Goal: Task Accomplishment & Management: Complete application form

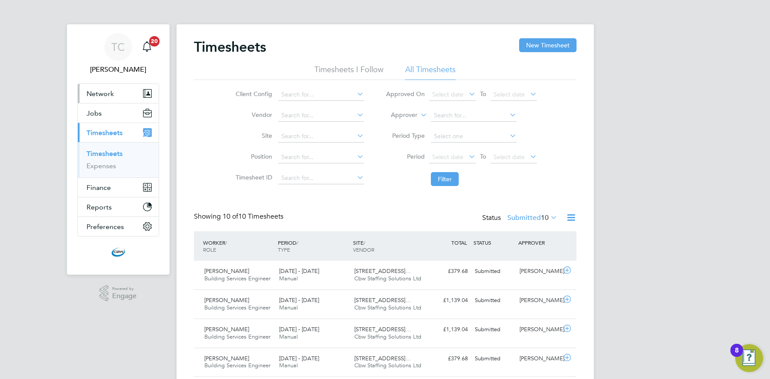
click at [98, 95] on span "Network" at bounding box center [99, 94] width 27 height 8
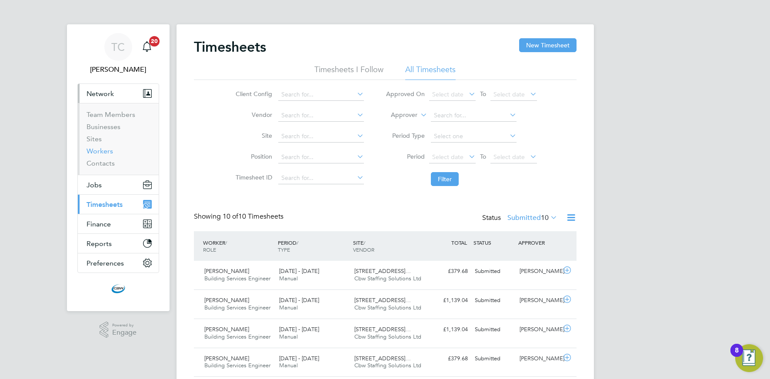
click at [104, 153] on link "Workers" at bounding box center [99, 151] width 27 height 8
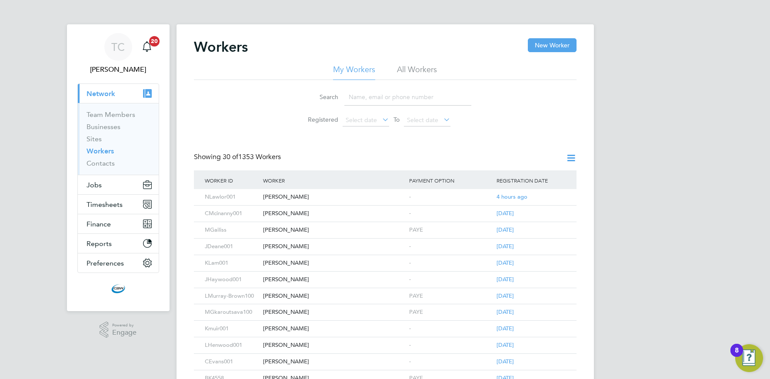
click at [370, 100] on input at bounding box center [407, 97] width 127 height 17
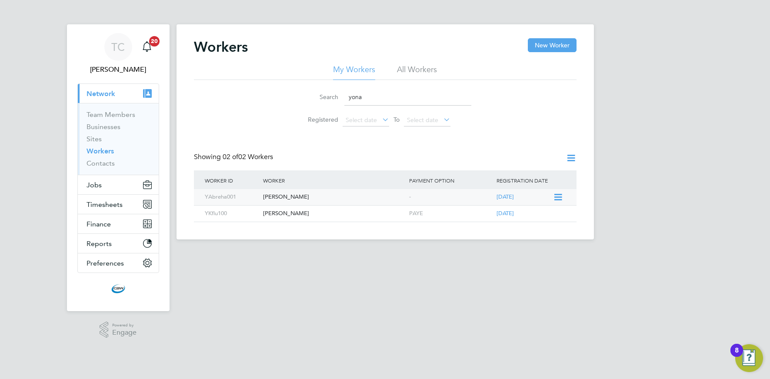
type input "yona"
click at [297, 197] on div "Yonatan Abreha" at bounding box center [334, 197] width 146 height 16
click at [106, 205] on span "Timesheets" at bounding box center [104, 204] width 36 height 8
click at [107, 205] on span "Timesheets" at bounding box center [104, 204] width 36 height 8
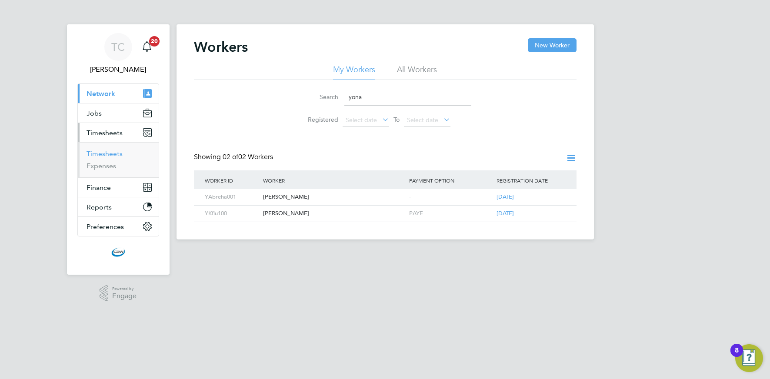
click at [104, 153] on link "Timesheets" at bounding box center [104, 153] width 36 height 8
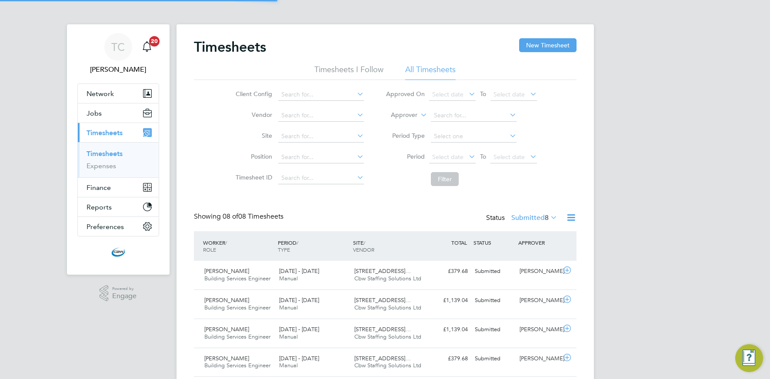
scroll to position [22, 76]
drag, startPoint x: 572, startPoint y: 216, endPoint x: 567, endPoint y: 220, distance: 6.3
click at [572, 216] on icon at bounding box center [570, 217] width 11 height 11
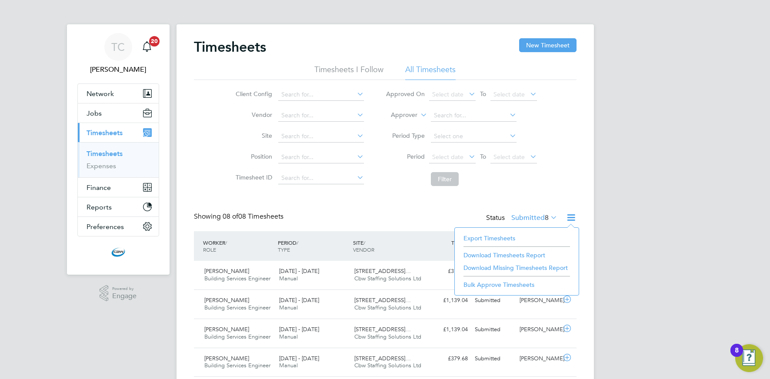
drag, startPoint x: 490, startPoint y: 236, endPoint x: 445, endPoint y: 231, distance: 45.9
click at [490, 236] on li "Export Timesheets" at bounding box center [516, 238] width 115 height 12
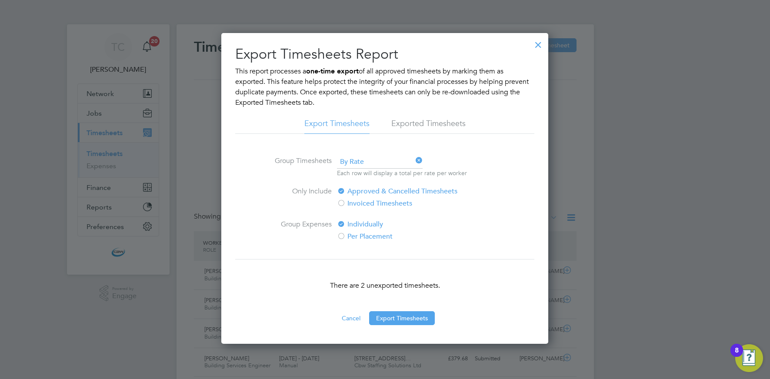
drag, startPoint x: 387, startPoint y: 315, endPoint x: 367, endPoint y: 315, distance: 20.0
click at [387, 315] on button "Export Timesheets" at bounding box center [402, 318] width 66 height 14
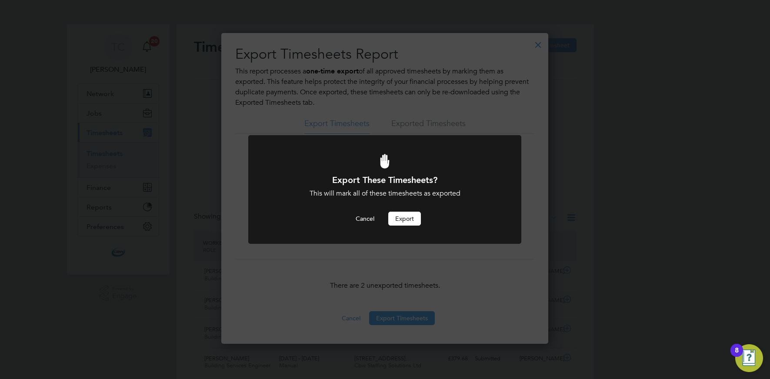
click at [400, 220] on button "Export" at bounding box center [404, 219] width 33 height 14
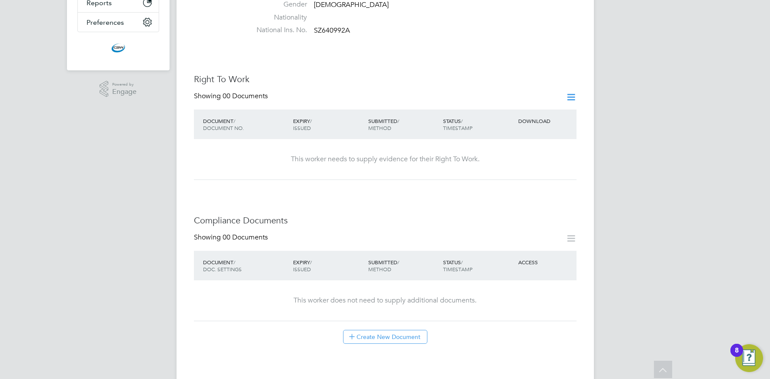
scroll to position [251, 0]
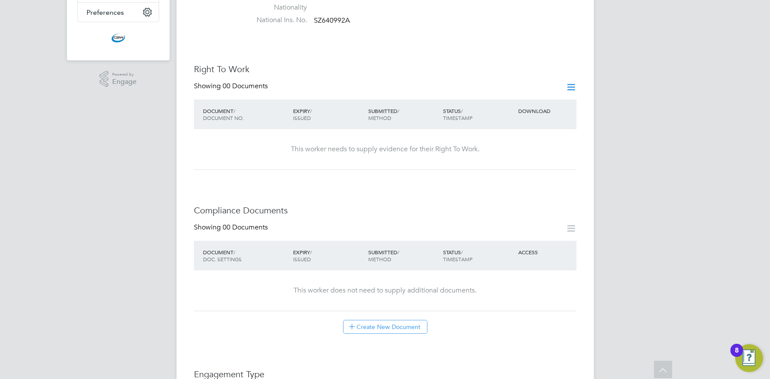
click at [573, 82] on icon at bounding box center [570, 87] width 11 height 11
click at [478, 99] on li "Add Right To Work Document" at bounding box center [522, 99] width 105 height 12
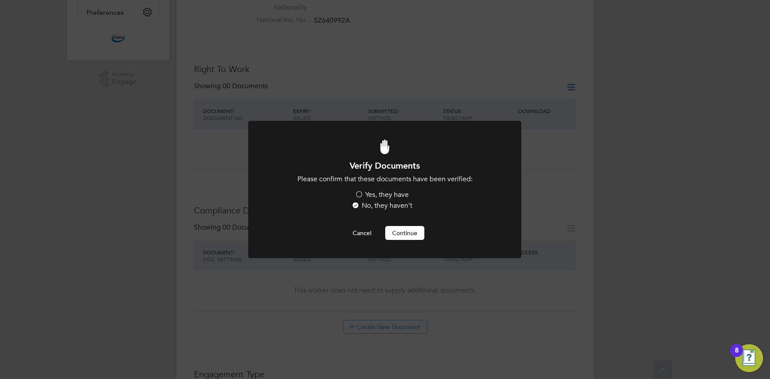
click at [368, 193] on label "Yes, they have" at bounding box center [382, 194] width 54 height 9
click at [0, 0] on input "Yes, they have" at bounding box center [0, 0] width 0 height 0
click at [412, 232] on button "Continue" at bounding box center [404, 233] width 39 height 14
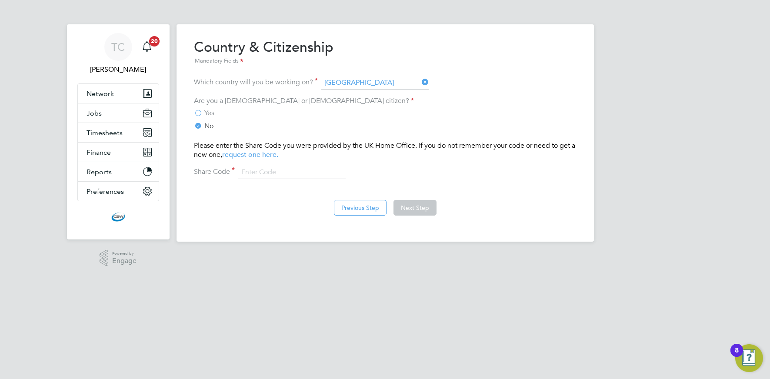
click at [197, 115] on label "Yes" at bounding box center [204, 113] width 20 height 9
click at [0, 0] on input "Yes" at bounding box center [0, 0] width 0 height 0
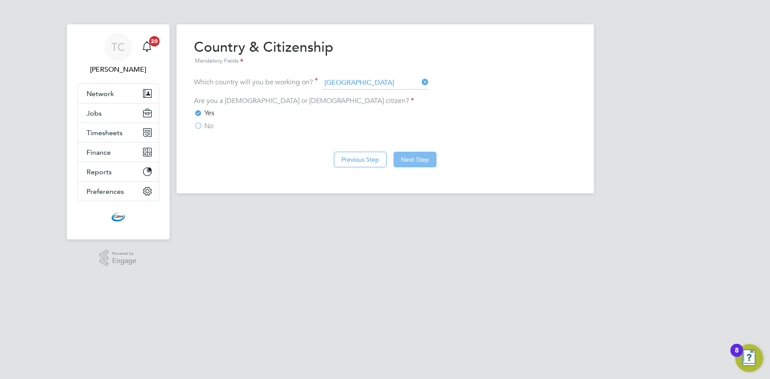
drag, startPoint x: 405, startPoint y: 164, endPoint x: 393, endPoint y: 166, distance: 12.8
click at [405, 164] on button "Next Step" at bounding box center [414, 160] width 43 height 16
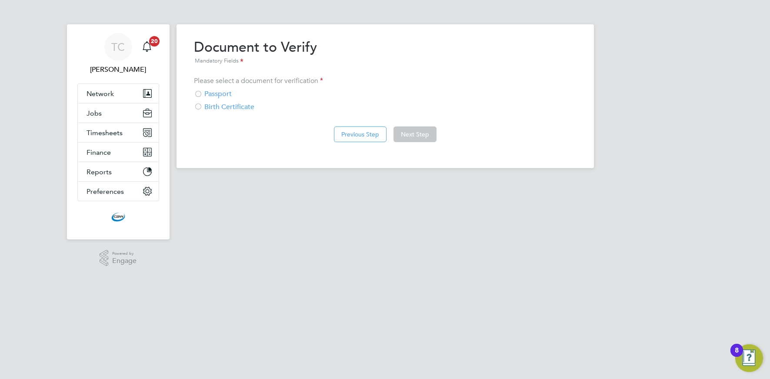
drag, startPoint x: 208, startPoint y: 94, endPoint x: 296, endPoint y: 130, distance: 94.7
click at [208, 94] on div "Passport" at bounding box center [385, 94] width 382 height 9
drag, startPoint x: 415, startPoint y: 137, endPoint x: 402, endPoint y: 143, distance: 14.2
click at [415, 137] on button "Next Step" at bounding box center [414, 134] width 43 height 16
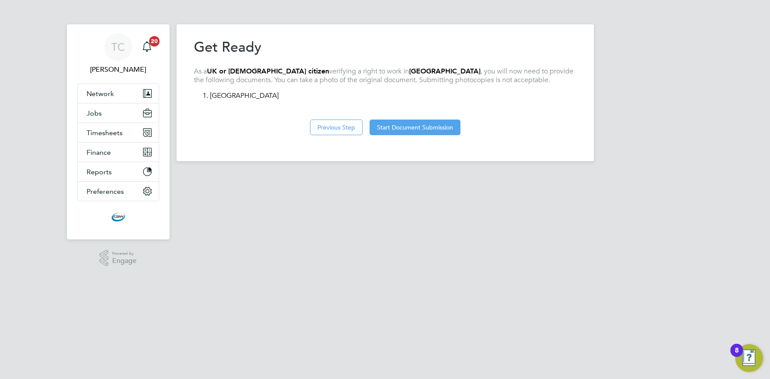
click at [387, 135] on div "Previous Step Start Document Submission" at bounding box center [385, 126] width 382 height 35
click at [386, 132] on button "Start Document Submission" at bounding box center [414, 128] width 91 height 16
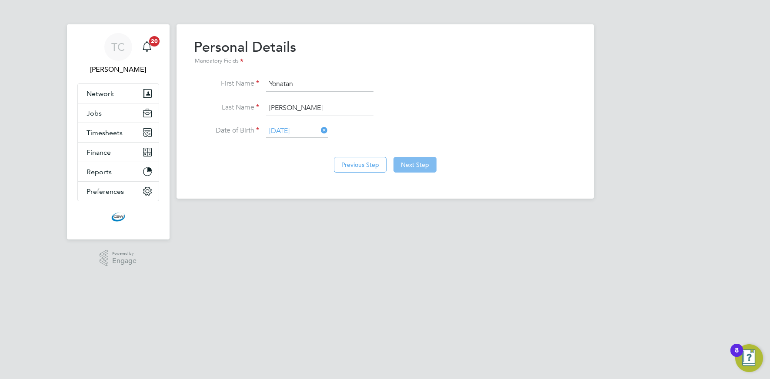
click at [414, 165] on button "Next Step" at bounding box center [414, 165] width 43 height 16
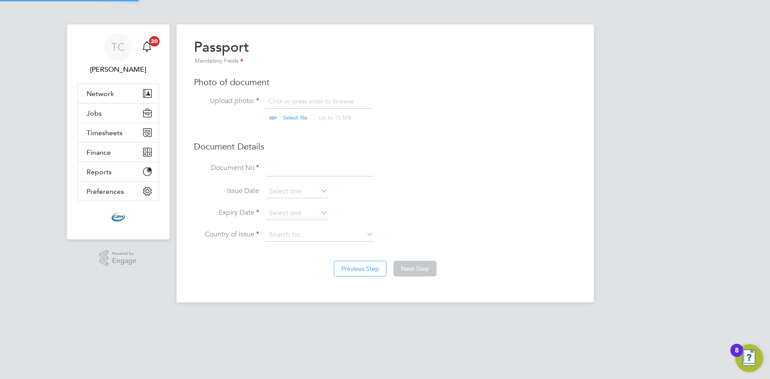
scroll to position [12, 108]
click at [296, 118] on input "file" at bounding box center [303, 110] width 136 height 26
type input "C:\fakepath\PHOTO-2025-10-01-15-11-05.jpg"
click at [284, 172] on input at bounding box center [319, 169] width 107 height 16
type input "150503364"
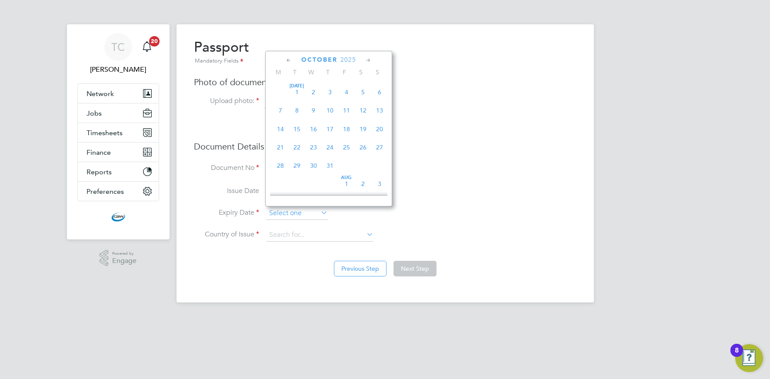
click at [289, 210] on input at bounding box center [297, 213] width 62 height 13
click at [346, 56] on div "October 2025" at bounding box center [328, 60] width 117 height 8
click at [346, 58] on span "2025" at bounding box center [348, 59] width 16 height 7
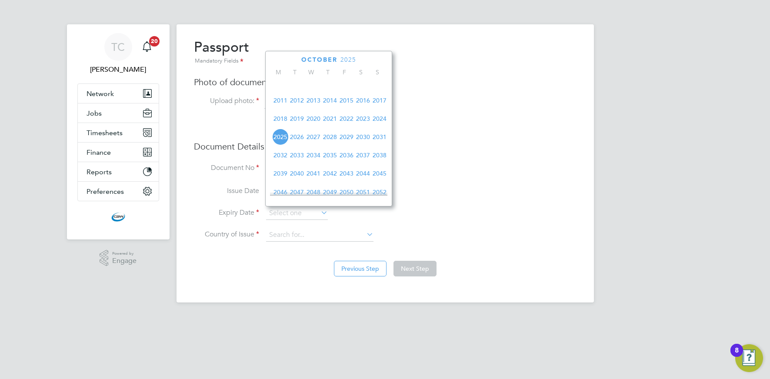
click at [347, 60] on span "2025" at bounding box center [348, 59] width 16 height 7
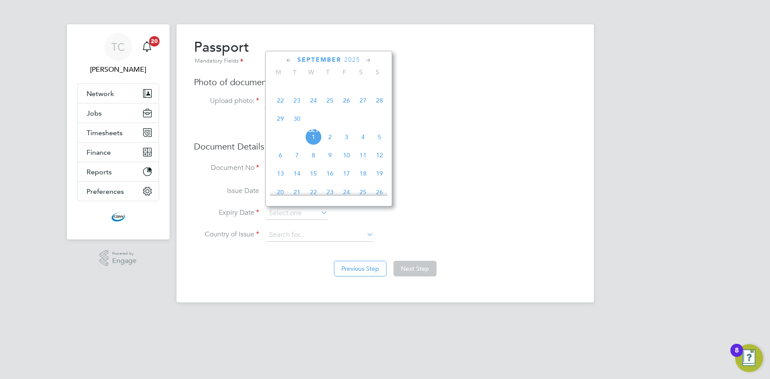
click at [347, 60] on span "2025" at bounding box center [352, 59] width 16 height 7
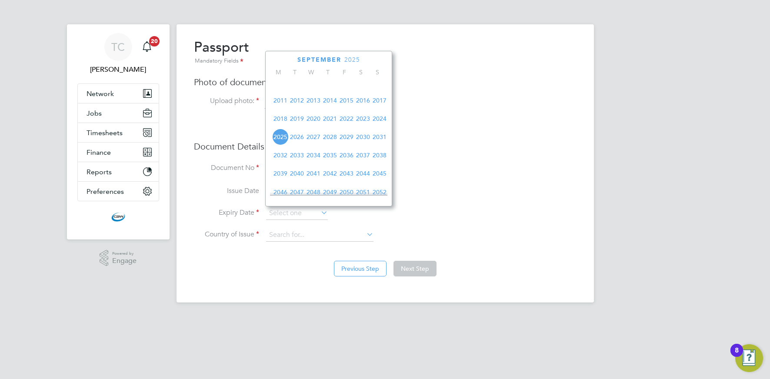
click at [314, 160] on span "2034" at bounding box center [313, 155] width 17 height 17
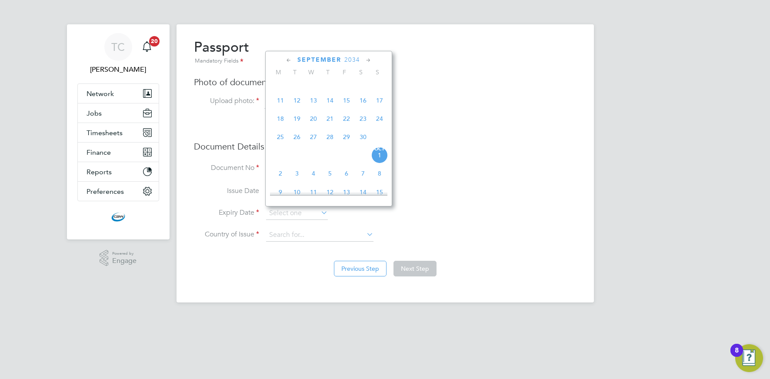
click at [290, 60] on icon at bounding box center [289, 61] width 8 height 10
click at [290, 61] on icon at bounding box center [289, 61] width 8 height 10
click at [369, 60] on icon at bounding box center [368, 61] width 8 height 10
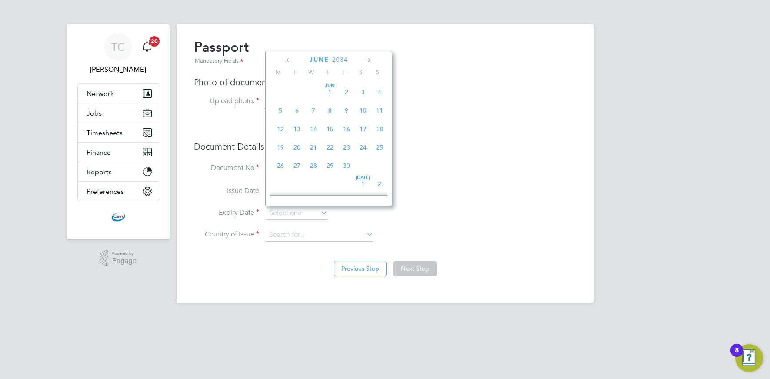
scroll to position [94, 0]
click at [298, 167] on span "25" at bounding box center [297, 163] width 17 height 17
type input "25 Jul 2034"
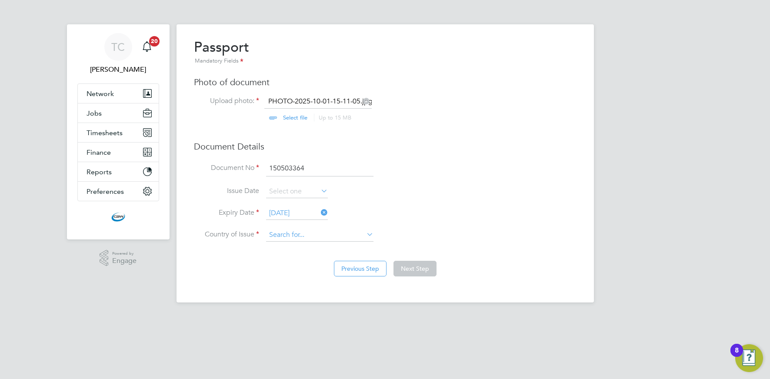
click at [288, 233] on input at bounding box center [319, 235] width 107 height 13
type input "i"
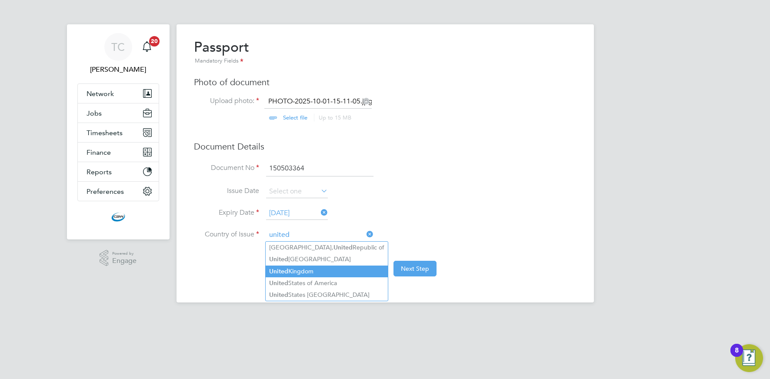
click at [274, 270] on b "United" at bounding box center [278, 271] width 19 height 7
type input "[GEOGRAPHIC_DATA]"
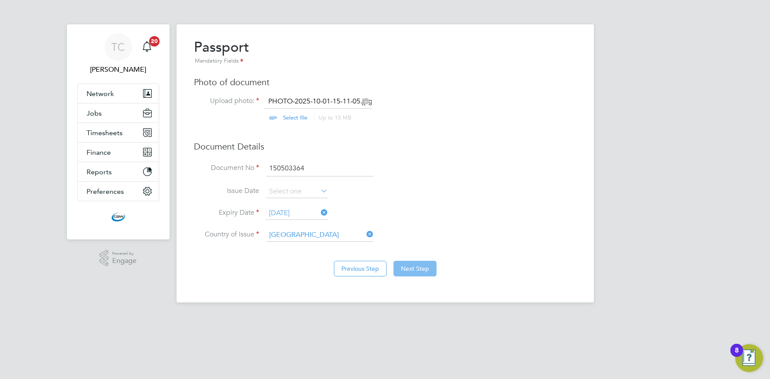
click at [409, 269] on button "Next Step" at bounding box center [414, 269] width 43 height 16
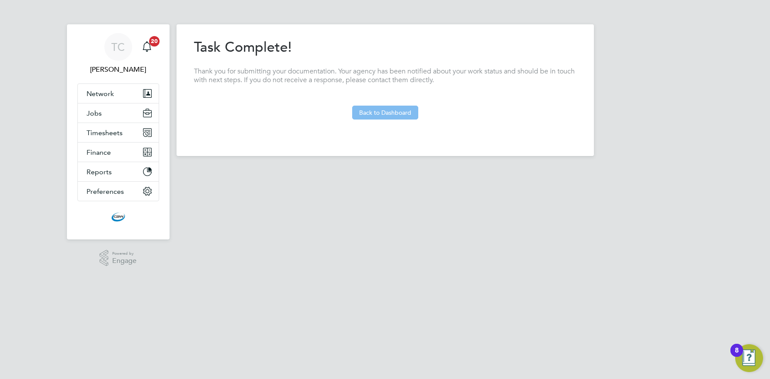
click at [384, 110] on button "Back to Dashboard" at bounding box center [385, 113] width 66 height 14
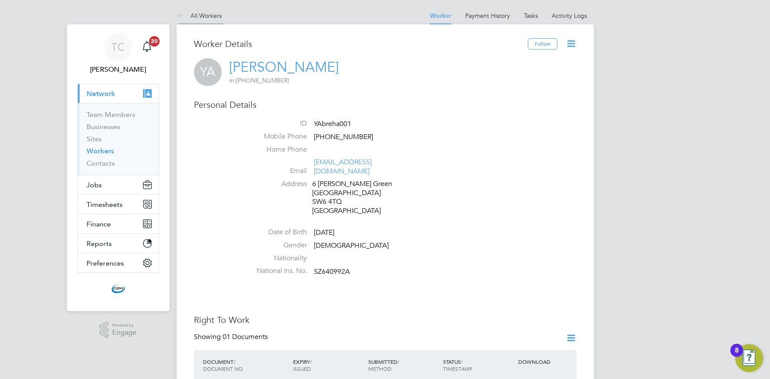
drag, startPoint x: 199, startPoint y: 11, endPoint x: 194, endPoint y: 19, distance: 9.2
click at [199, 12] on link "All Workers" at bounding box center [198, 16] width 45 height 8
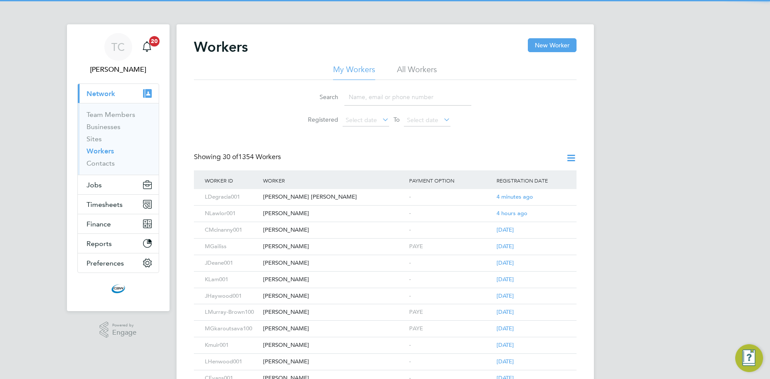
click at [373, 94] on input at bounding box center [407, 97] width 127 height 17
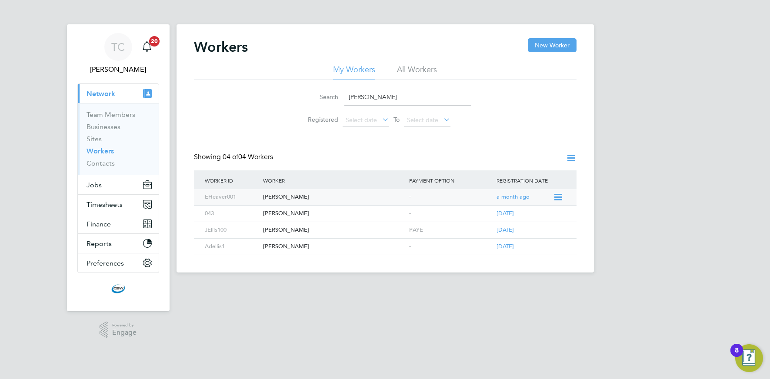
type input "ellis"
click at [281, 194] on div "Ellis Heaver" at bounding box center [334, 197] width 146 height 16
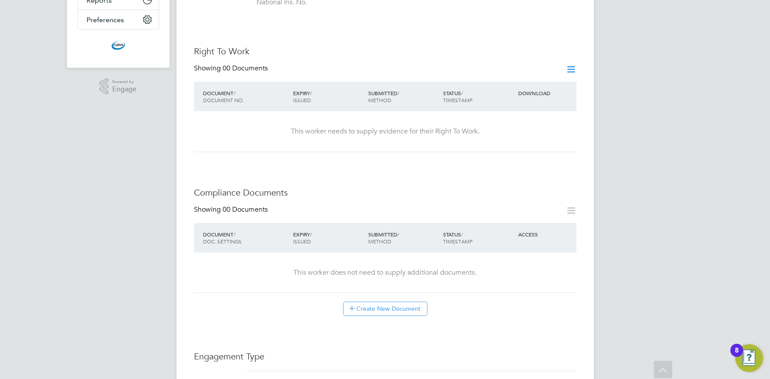
scroll to position [237, 0]
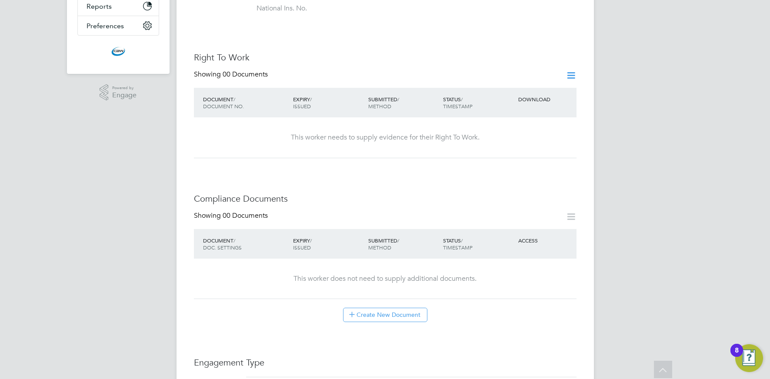
click at [570, 70] on icon at bounding box center [570, 75] width 11 height 11
click at [571, 70] on icon at bounding box center [570, 75] width 11 height 11
click at [510, 87] on li "Add Right To Work Document" at bounding box center [522, 87] width 105 height 12
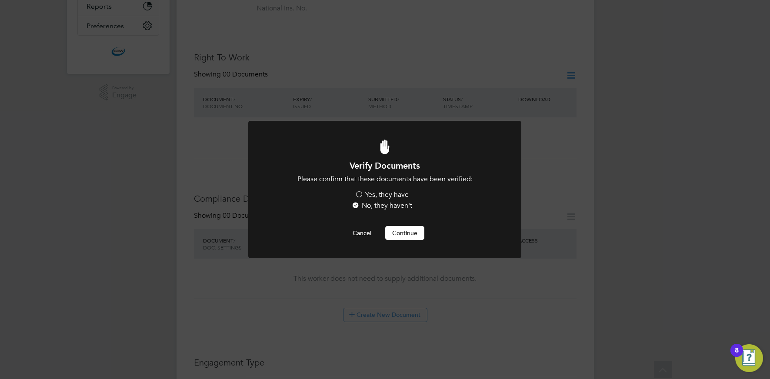
drag, startPoint x: 370, startPoint y: 193, endPoint x: 379, endPoint y: 204, distance: 13.9
click at [370, 194] on label "Yes, they have" at bounding box center [382, 194] width 54 height 9
click at [0, 0] on input "Yes, they have" at bounding box center [0, 0] width 0 height 0
click at [401, 233] on button "Continue" at bounding box center [404, 233] width 39 height 14
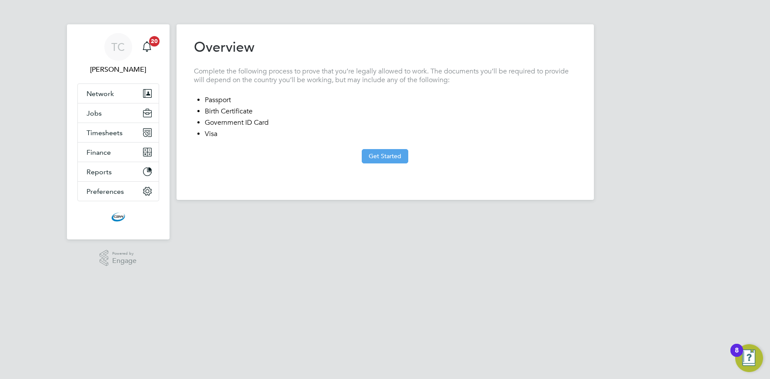
click at [378, 156] on button "Get Started" at bounding box center [385, 156] width 46 height 14
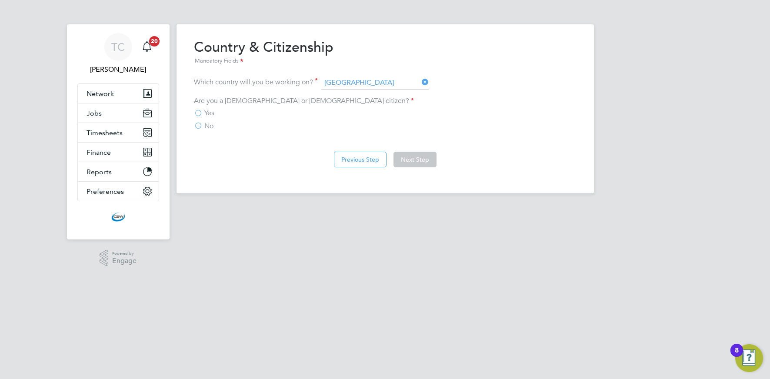
click at [209, 112] on span "Yes" at bounding box center [209, 113] width 10 height 9
click at [0, 0] on input "Yes" at bounding box center [0, 0] width 0 height 0
click at [408, 163] on button "Next Step" at bounding box center [414, 160] width 43 height 16
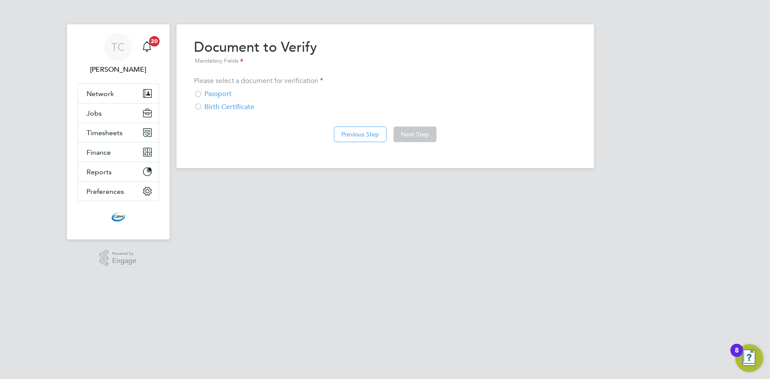
drag, startPoint x: 202, startPoint y: 96, endPoint x: 250, endPoint y: 105, distance: 49.6
click at [202, 96] on div at bounding box center [198, 94] width 9 height 9
click at [412, 133] on button "Next Step" at bounding box center [414, 134] width 43 height 16
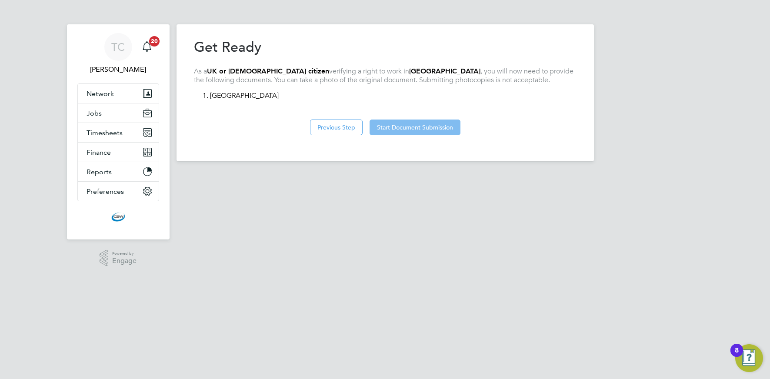
click at [432, 130] on button "Start Document Submission" at bounding box center [414, 128] width 91 height 16
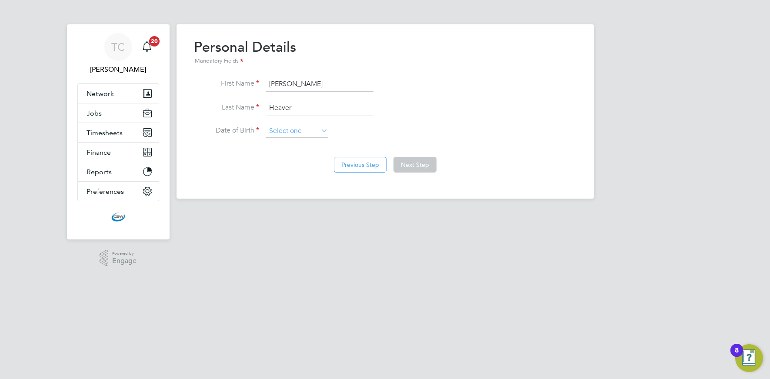
click at [282, 131] on input at bounding box center [297, 131] width 62 height 13
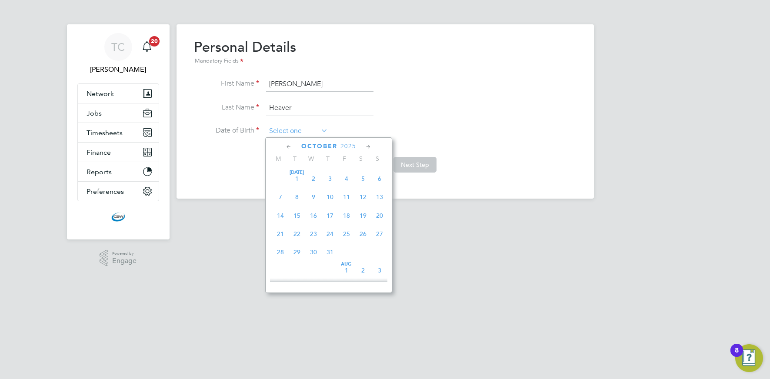
scroll to position [245, 0]
click at [348, 146] on span "2025" at bounding box center [348, 146] width 16 height 7
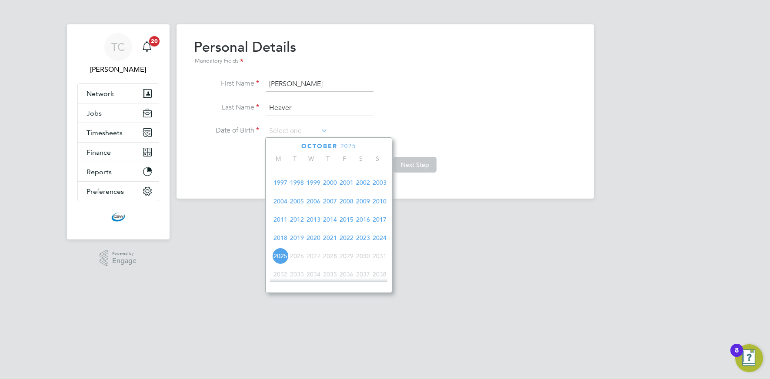
click at [282, 188] on span "1997" at bounding box center [280, 182] width 17 height 17
drag, startPoint x: 297, startPoint y: 185, endPoint x: 303, endPoint y: 186, distance: 6.1
click at [297, 185] on span "4" at bounding box center [297, 183] width 17 height 17
type input "04 Mar 1997"
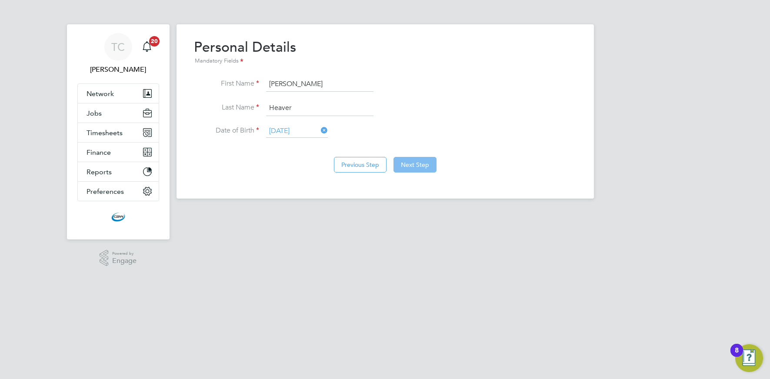
click at [416, 163] on button "Next Step" at bounding box center [414, 165] width 43 height 16
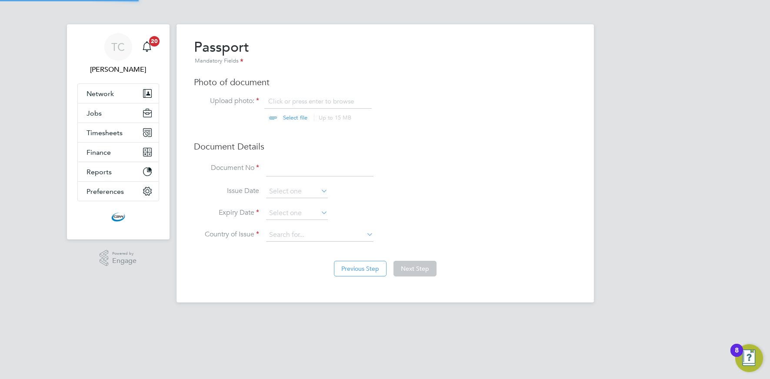
scroll to position [12, 108]
click at [293, 116] on input "file" at bounding box center [303, 110] width 136 height 26
type input "C:\fakepath\PHOTO-2025-10-01-15-11-05.jpg"
click at [366, 102] on icon at bounding box center [366, 100] width 10 height 10
click at [296, 119] on input "file" at bounding box center [303, 110] width 136 height 26
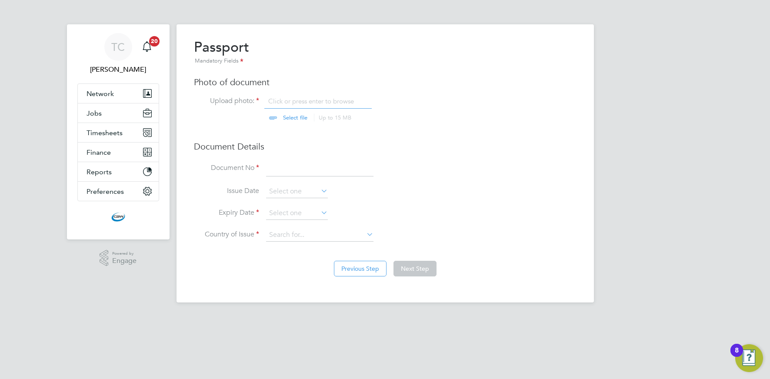
type input "C:\fakepath\b6caa93f-f568-4f9f-9ca8-a4fc3a7dafea - Ellis Heaver.JPG"
click at [275, 171] on input at bounding box center [319, 169] width 107 height 16
type input "151390052"
click at [304, 213] on input at bounding box center [297, 213] width 62 height 13
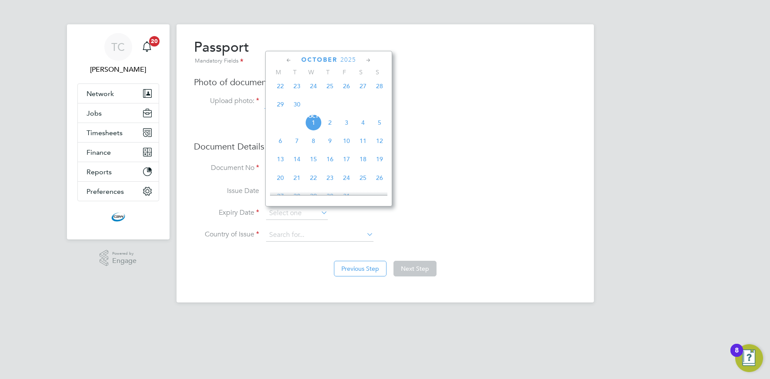
click at [348, 61] on span "2025" at bounding box center [348, 59] width 16 height 7
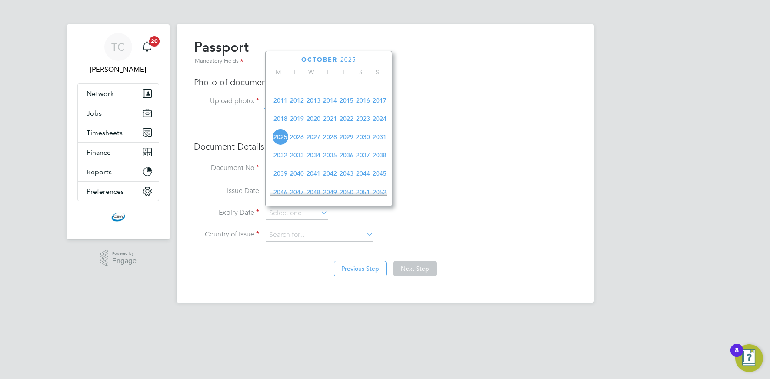
click at [329, 162] on span "2035" at bounding box center [330, 155] width 17 height 17
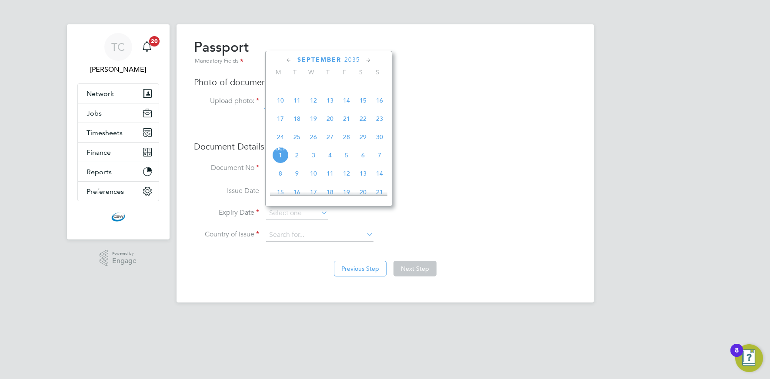
click at [287, 60] on icon at bounding box center [289, 61] width 8 height 10
click at [361, 59] on div "June 2035" at bounding box center [328, 60] width 117 height 8
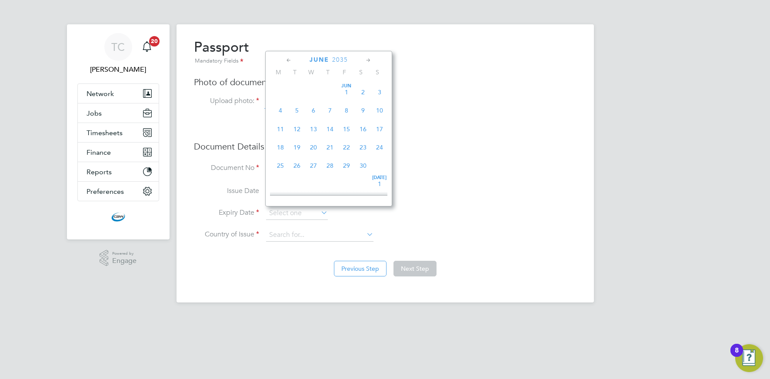
click at [365, 60] on icon at bounding box center [368, 61] width 8 height 10
click at [336, 124] on span "12" at bounding box center [330, 127] width 17 height 17
type input "12 Jul 2035"
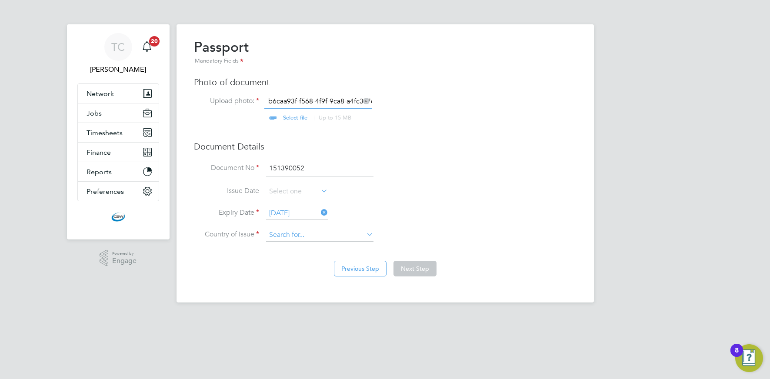
click at [281, 241] on div "Overview Complete the following process to prove that you’re legally allowed to…" at bounding box center [384, 163] width 417 height 278
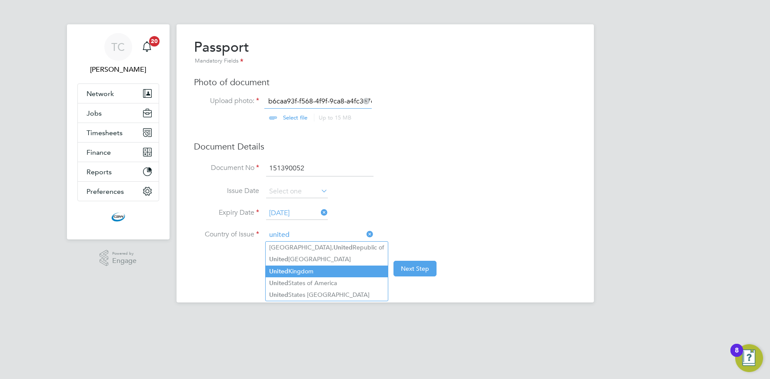
click at [274, 268] on b "United" at bounding box center [278, 271] width 19 height 7
type input "[GEOGRAPHIC_DATA]"
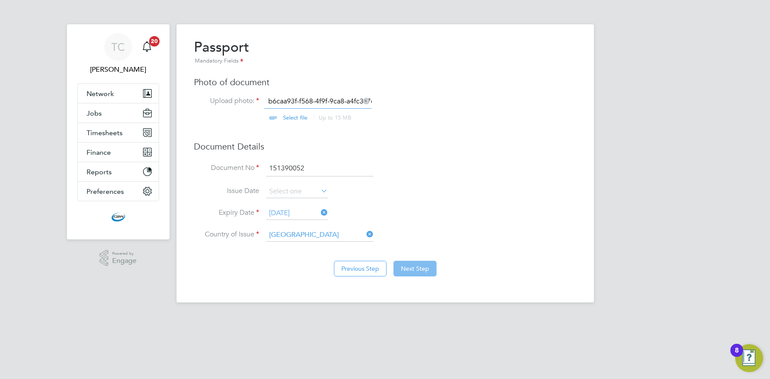
click at [406, 266] on button "Next Step" at bounding box center [414, 269] width 43 height 16
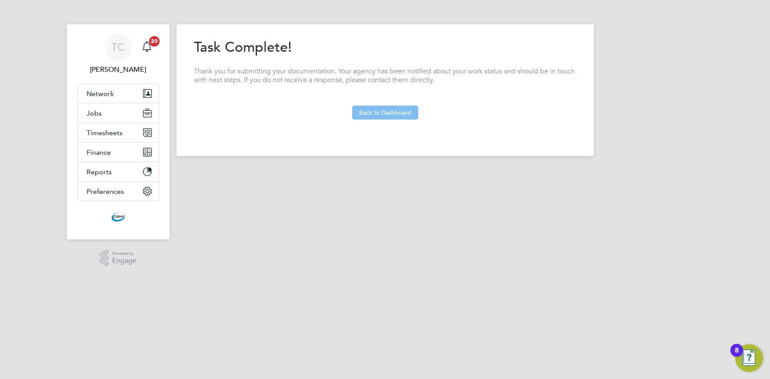
click at [376, 110] on button "Back to Dashboard" at bounding box center [385, 113] width 66 height 14
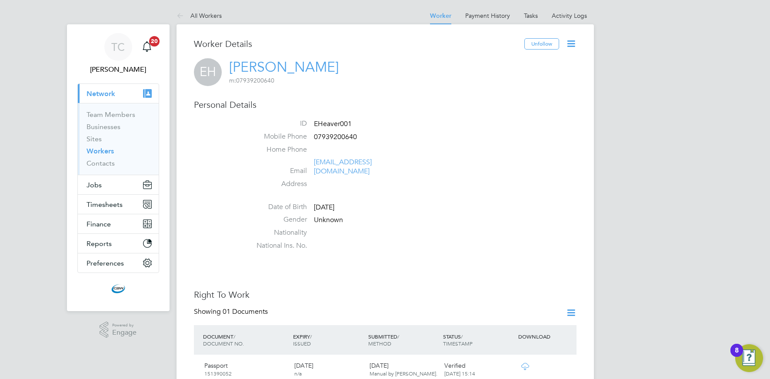
click at [197, 18] on link "All Workers" at bounding box center [198, 16] width 45 height 8
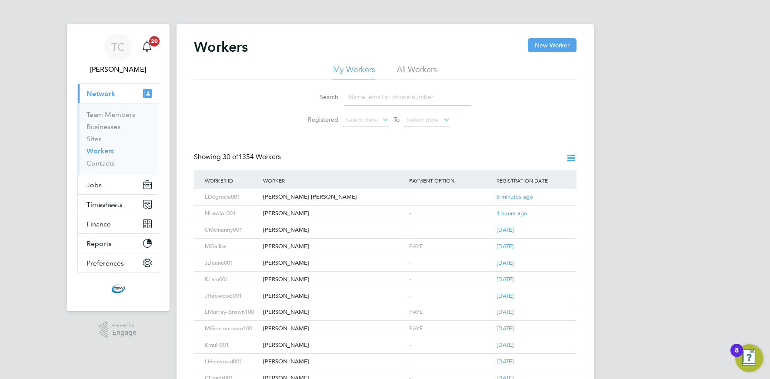
click at [367, 95] on input at bounding box center [407, 97] width 127 height 17
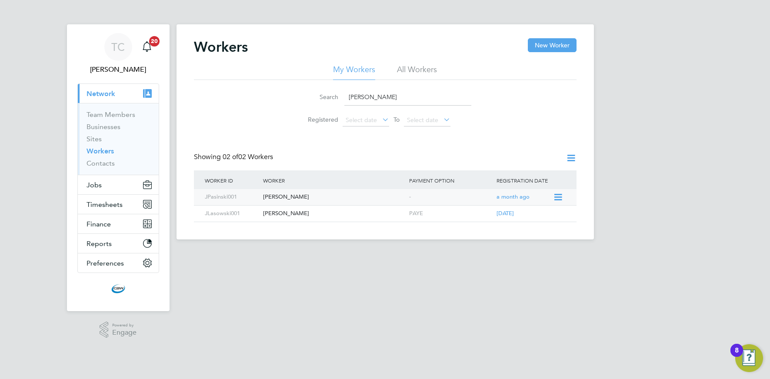
type input "jacek"
click at [292, 196] on div "[PERSON_NAME]" at bounding box center [334, 197] width 146 height 16
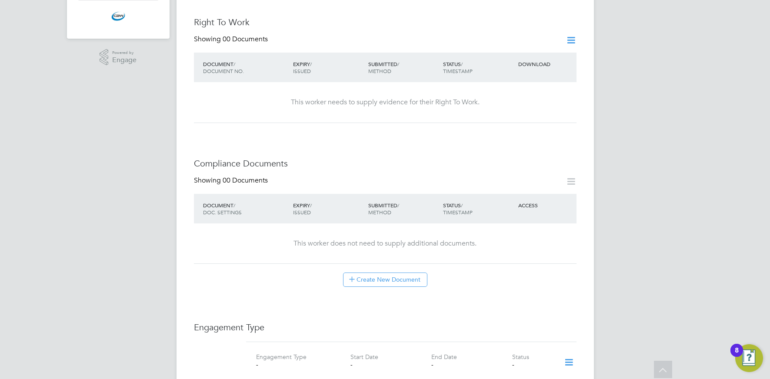
scroll to position [270, 0]
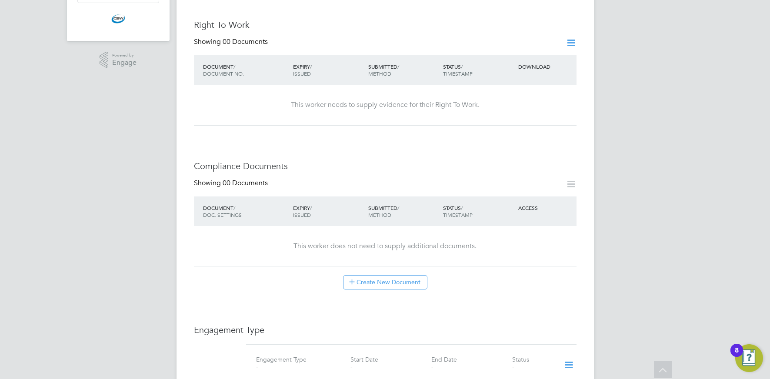
click at [575, 37] on icon at bounding box center [570, 42] width 11 height 11
click at [502, 55] on li "Add Right To Work Document" at bounding box center [522, 55] width 105 height 12
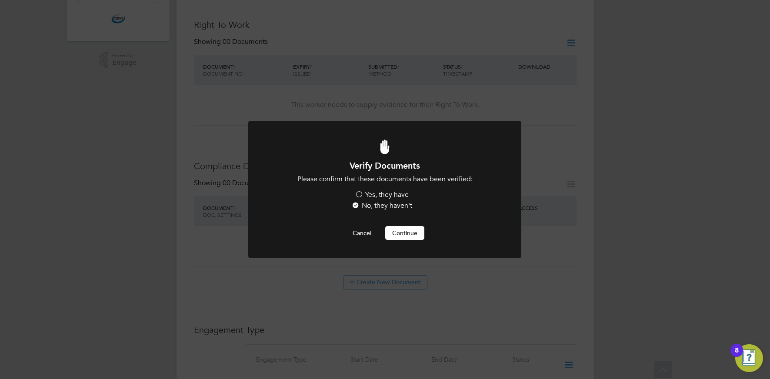
drag, startPoint x: 372, startPoint y: 196, endPoint x: 375, endPoint y: 200, distance: 5.6
click at [372, 196] on label "Yes, they have" at bounding box center [382, 194] width 54 height 9
click at [0, 0] on input "Yes, they have" at bounding box center [0, 0] width 0 height 0
click at [411, 237] on button "Continue" at bounding box center [404, 233] width 39 height 14
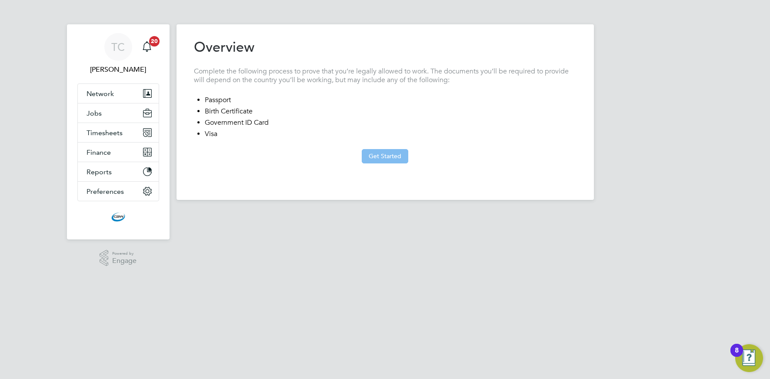
click at [384, 158] on button "Get Started" at bounding box center [385, 156] width 46 height 14
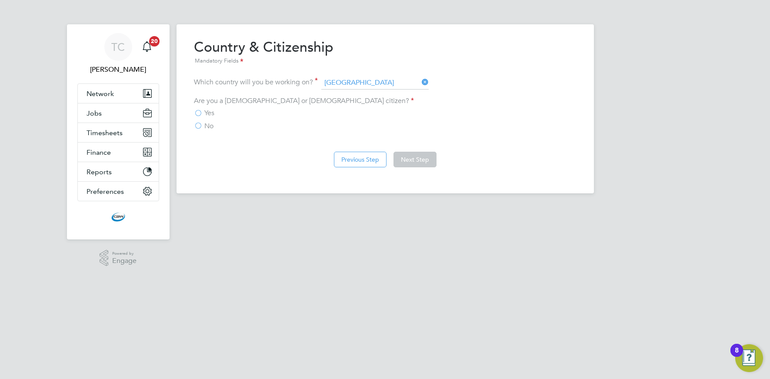
drag, startPoint x: 206, startPoint y: 124, endPoint x: 233, endPoint y: 132, distance: 27.9
click at [206, 124] on span "No" at bounding box center [208, 126] width 9 height 9
click at [0, 0] on input "No" at bounding box center [0, 0] width 0 height 0
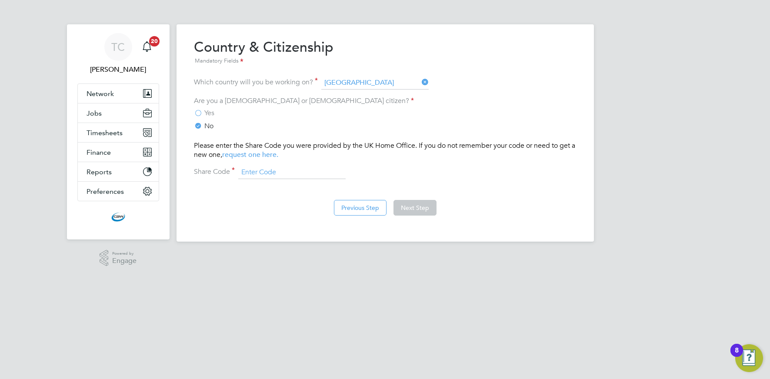
click at [278, 173] on input at bounding box center [291, 172] width 107 height 13
type input "wccpx5pxf"
click at [411, 207] on button "Next Step" at bounding box center [414, 208] width 43 height 16
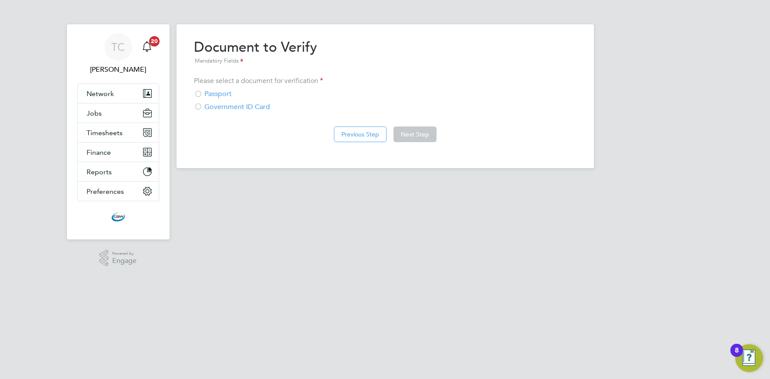
drag, startPoint x: 211, startPoint y: 93, endPoint x: 253, endPoint y: 104, distance: 43.3
click at [211, 93] on div "Passport" at bounding box center [385, 94] width 382 height 9
drag, startPoint x: 415, startPoint y: 133, endPoint x: 347, endPoint y: 134, distance: 67.8
click at [415, 133] on button "Next Step" at bounding box center [414, 134] width 43 height 16
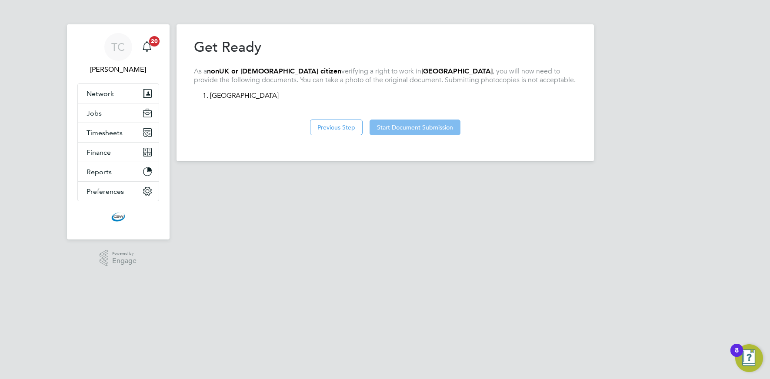
click at [410, 126] on button "Start Document Submission" at bounding box center [414, 128] width 91 height 16
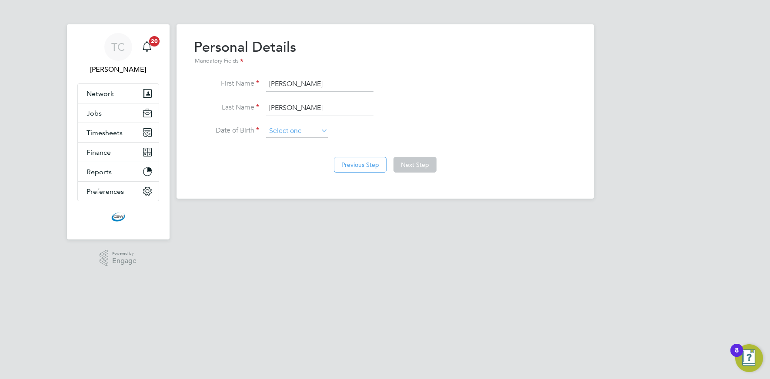
click at [296, 131] on input at bounding box center [297, 131] width 62 height 13
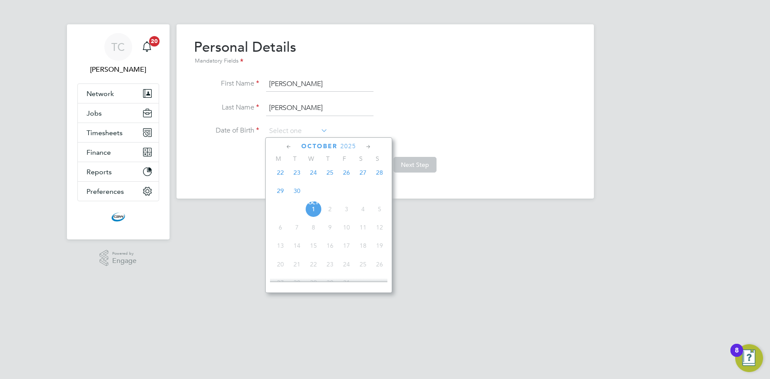
click at [351, 145] on span "2025" at bounding box center [348, 146] width 16 height 7
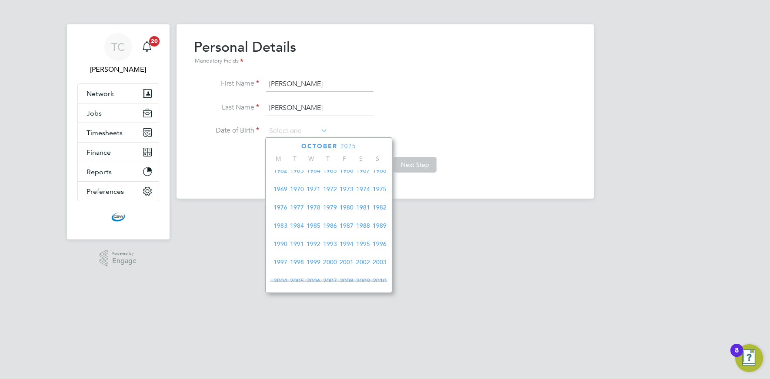
scroll to position [103, 0]
click at [359, 207] on span "1974" at bounding box center [363, 204] width 17 height 17
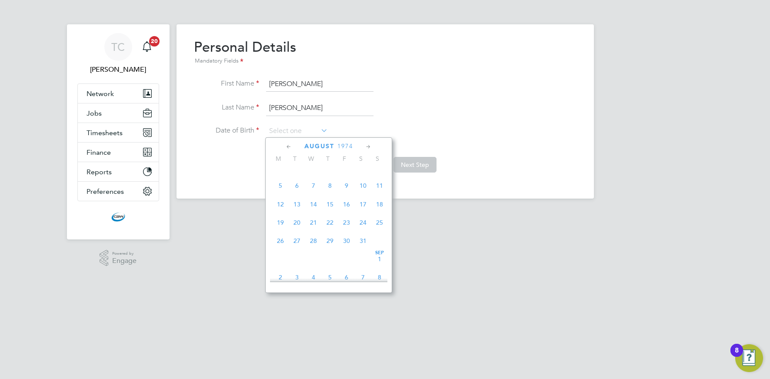
click at [285, 147] on icon at bounding box center [289, 147] width 8 height 10
click at [279, 196] on span "6" at bounding box center [280, 197] width 17 height 17
type input "[DATE]"
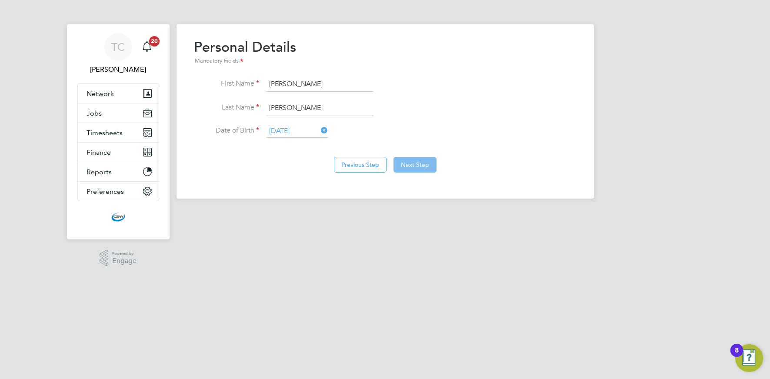
click at [417, 169] on button "Next Step" at bounding box center [414, 165] width 43 height 16
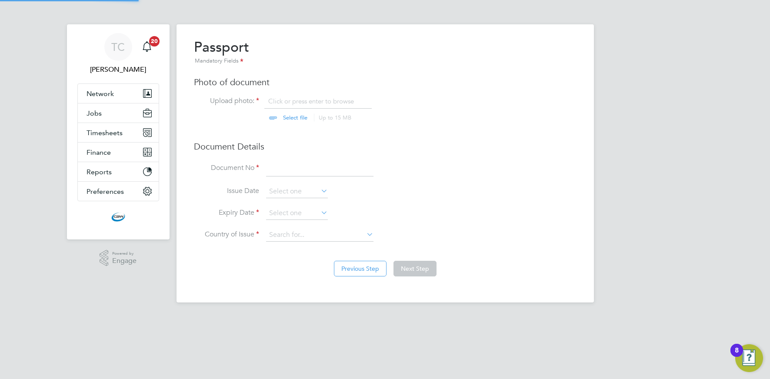
scroll to position [12, 108]
click at [286, 117] on input "file" at bounding box center [303, 110] width 136 height 26
type input "C:\fakepath\Screenshot_20250703-094919 - [PERSON_NAME].png"
click at [279, 170] on input at bounding box center [319, 169] width 107 height 16
type input "FB9453894"
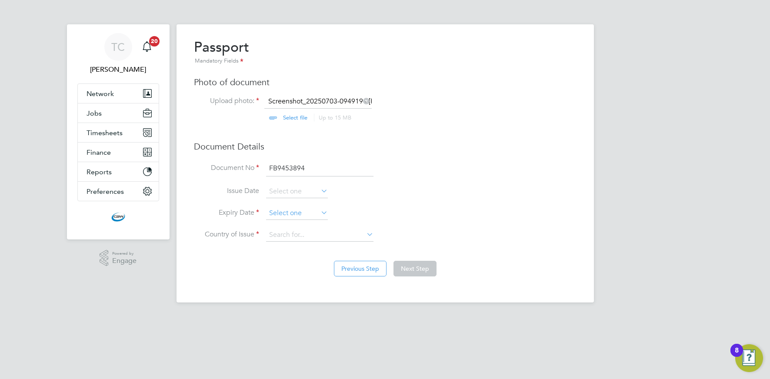
click at [288, 210] on input at bounding box center [297, 213] width 62 height 13
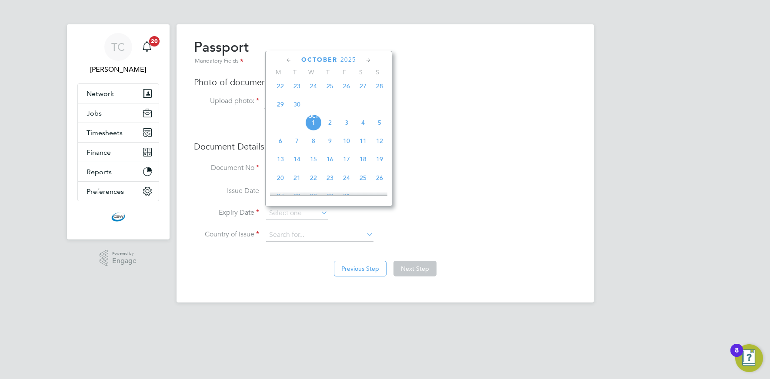
click at [345, 59] on span "2025" at bounding box center [348, 59] width 16 height 7
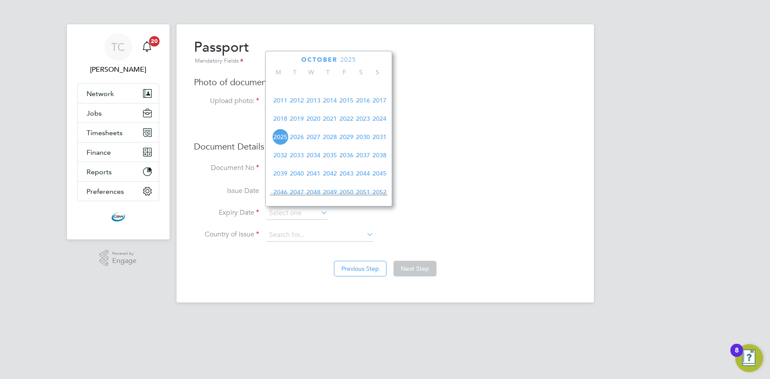
click at [283, 162] on span "2032" at bounding box center [280, 155] width 17 height 17
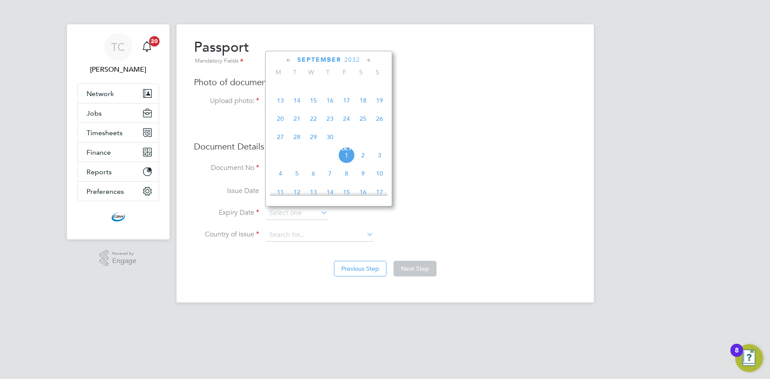
click at [312, 125] on span "22" at bounding box center [313, 118] width 17 height 17
type input "[DATE]"
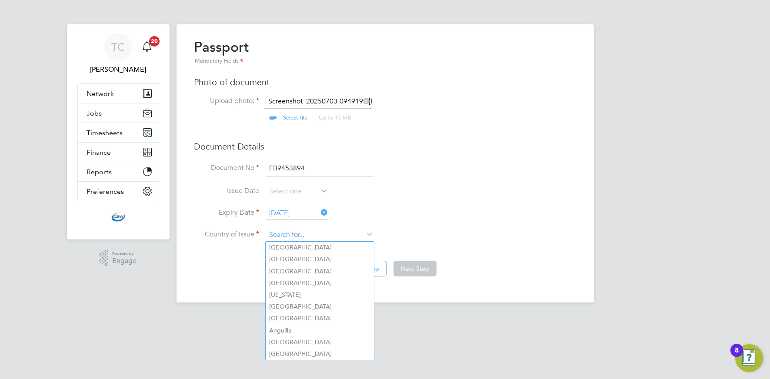
click at [281, 237] on input at bounding box center [319, 235] width 107 height 13
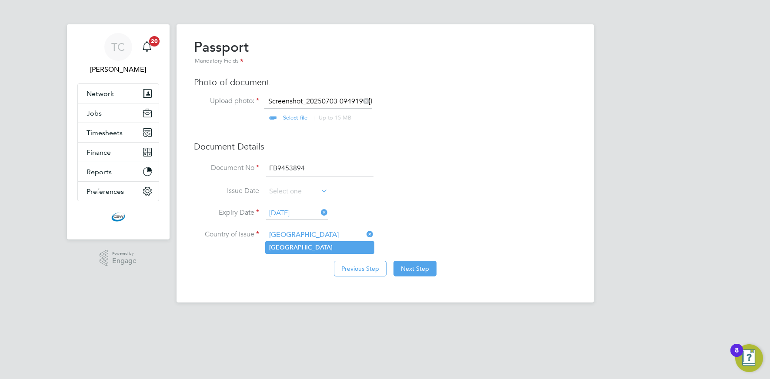
click at [279, 250] on b "[GEOGRAPHIC_DATA]" at bounding box center [300, 247] width 63 height 7
type input "[GEOGRAPHIC_DATA]"
click at [402, 266] on button "Next Step" at bounding box center [414, 269] width 43 height 16
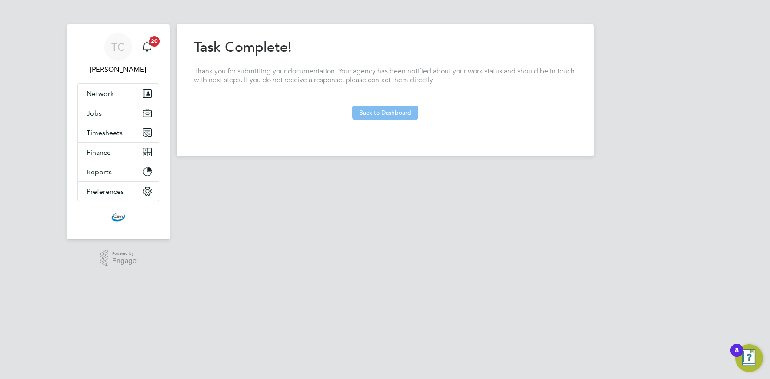
click at [380, 116] on button "Back to Dashboard" at bounding box center [385, 113] width 66 height 14
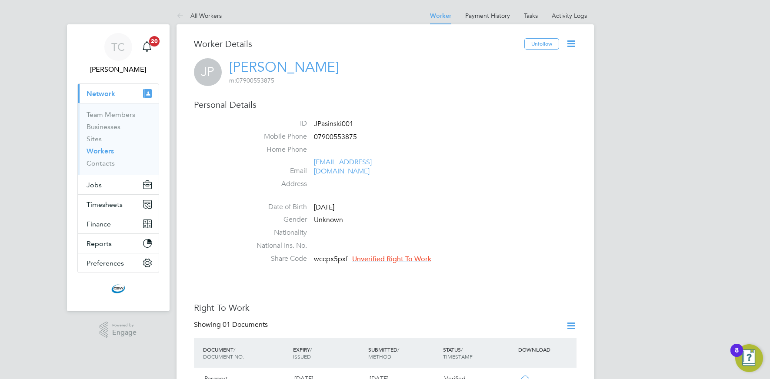
click at [397, 255] on span "Unverified Right To Work" at bounding box center [391, 259] width 79 height 9
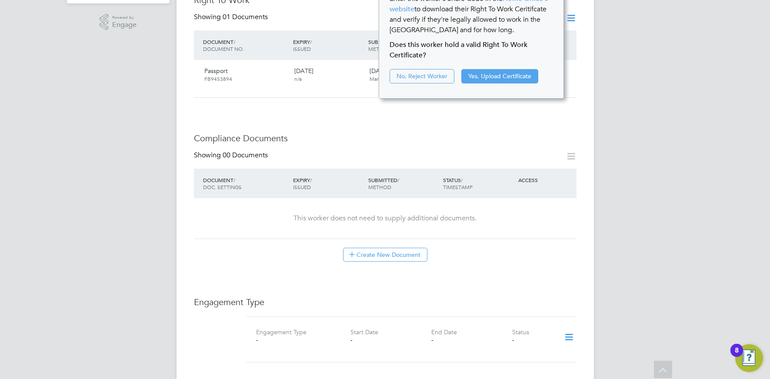
scroll to position [308, 0]
click at [474, 73] on button "Yes, Upload Certificate" at bounding box center [499, 76] width 77 height 14
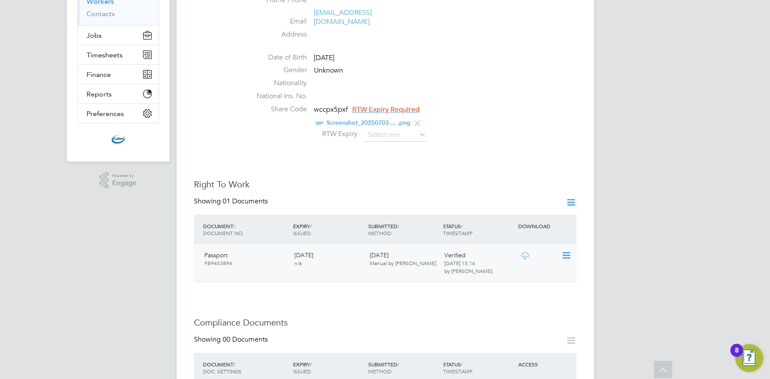
scroll to position [143, 0]
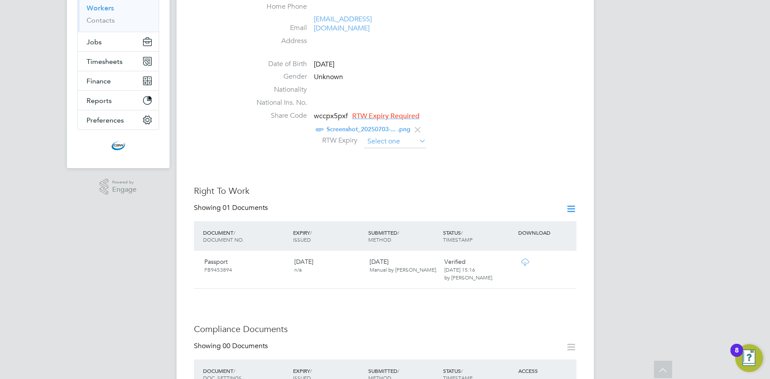
click at [397, 135] on input at bounding box center [395, 141] width 62 height 13
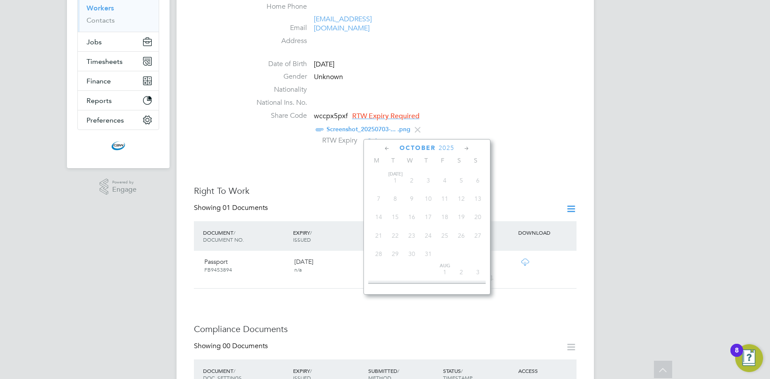
scroll to position [245, 0]
click at [451, 149] on span "2025" at bounding box center [446, 147] width 16 height 7
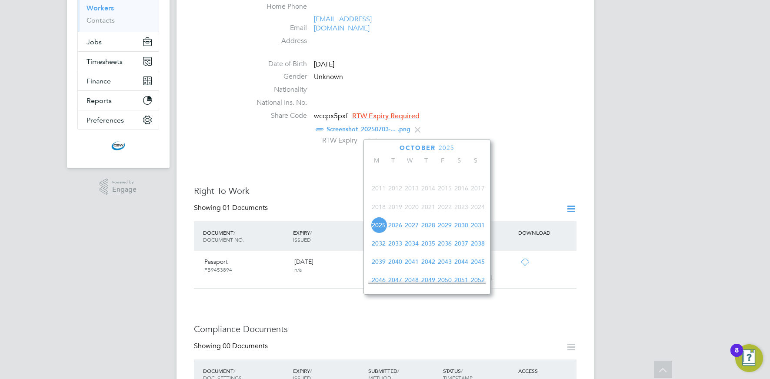
click at [415, 233] on span "2027" at bounding box center [411, 225] width 17 height 17
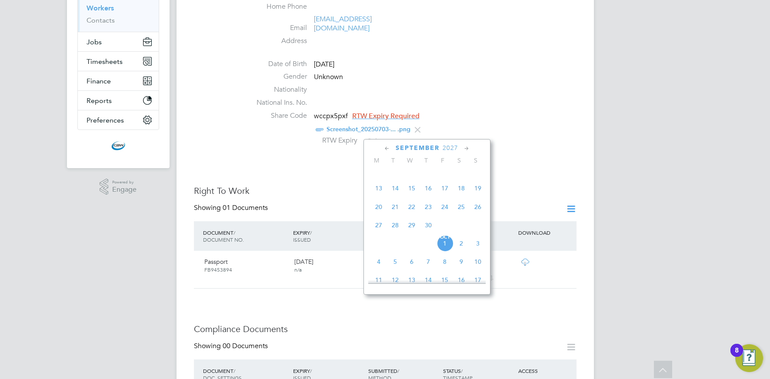
click at [377, 268] on span "4" at bounding box center [378, 261] width 17 height 17
type input "[DATE]"
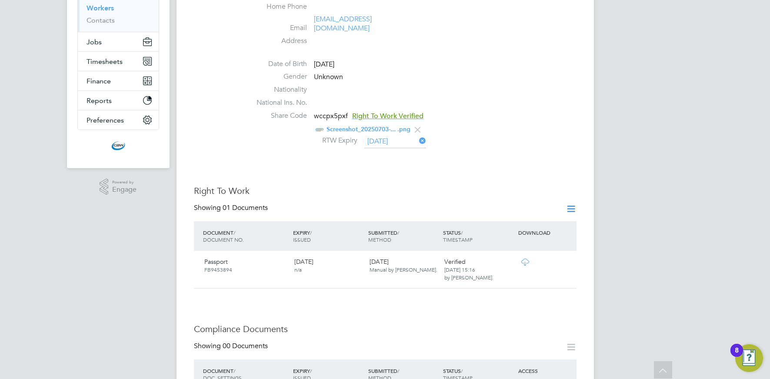
scroll to position [0, 0]
